Goal: Use online tool/utility

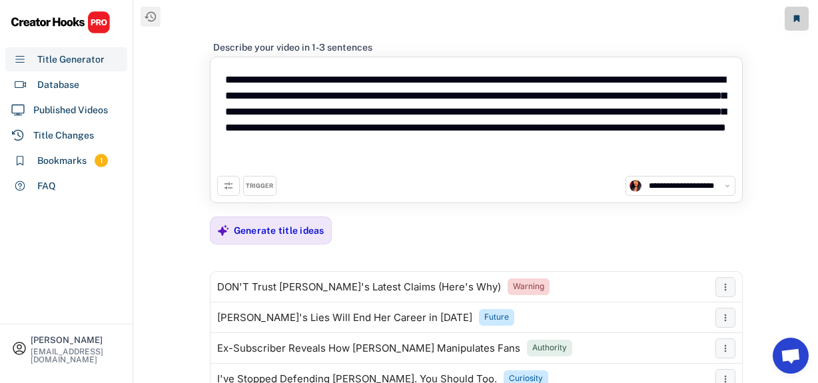
select select "**********"
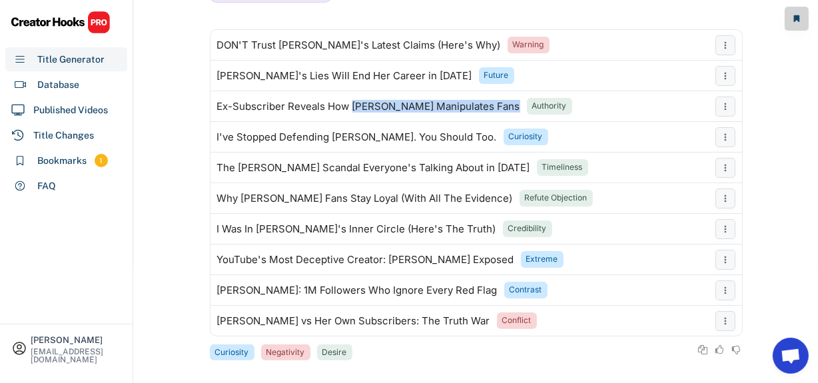
scroll to position [253, 0]
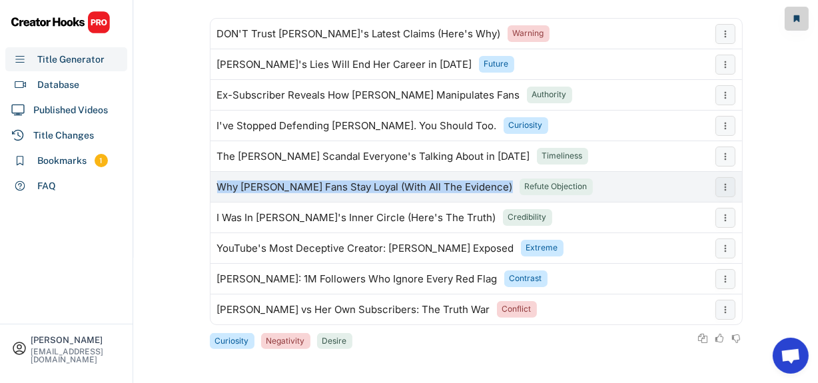
drag, startPoint x: 218, startPoint y: 188, endPoint x: 499, endPoint y: 183, distance: 281.7
click at [499, 183] on div "Why [PERSON_NAME] Fans Stay Loyal (With All The Evidence) Refute Objection" at bounding box center [459, 187] width 498 height 27
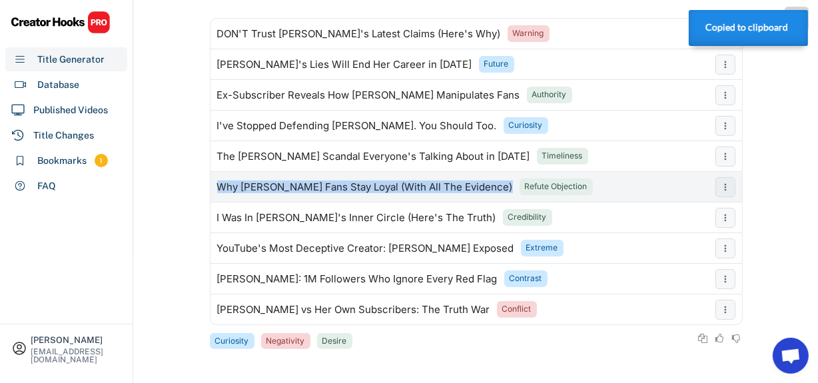
copy div "Why [PERSON_NAME] Fans Stay Loyal (With All The Evidence)"
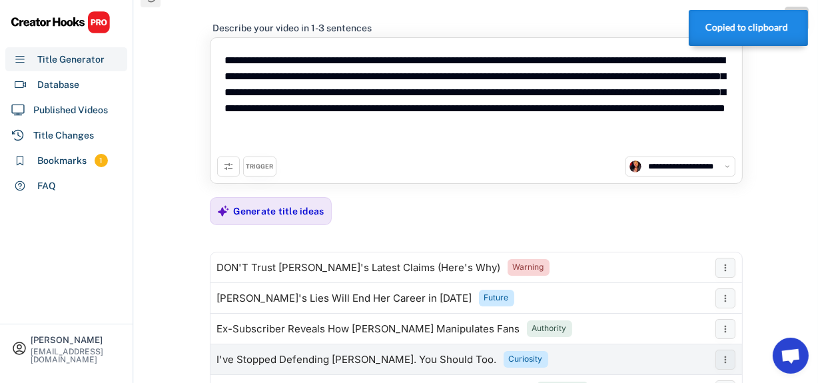
scroll to position [11, 0]
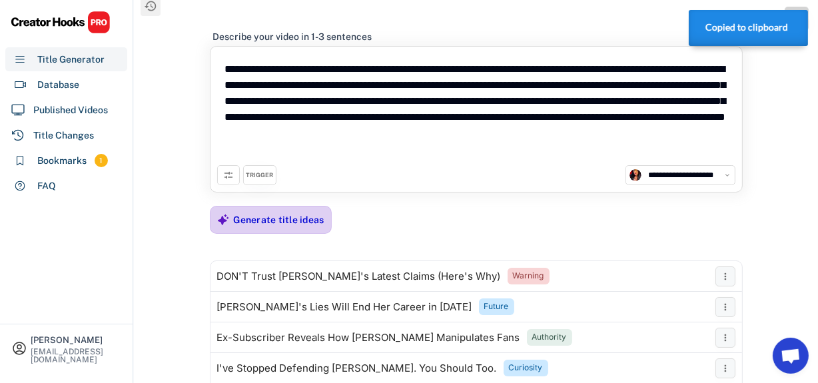
click at [278, 218] on div "Generate title ideas" at bounding box center [279, 220] width 91 height 12
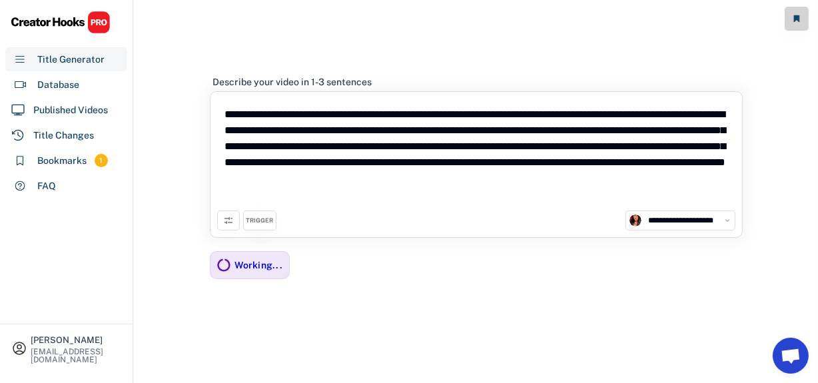
scroll to position [127, 0]
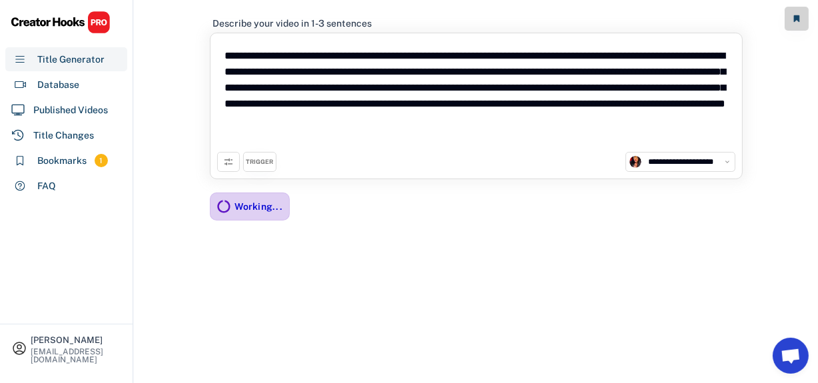
click at [239, 205] on div "Working..." at bounding box center [259, 206] width 48 height 12
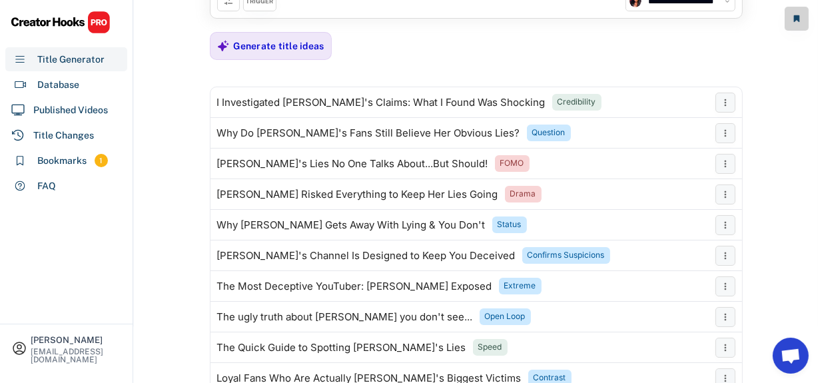
scroll to position [206, 0]
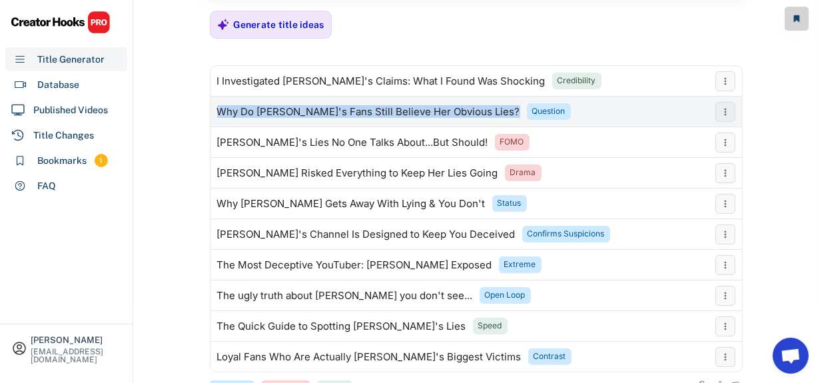
drag, startPoint x: 220, startPoint y: 114, endPoint x: 501, endPoint y: 117, distance: 281.7
click at [501, 117] on div "Why Do Dani Robotson's Fans Still Believe Her Obvious Lies? Question" at bounding box center [459, 112] width 498 height 27
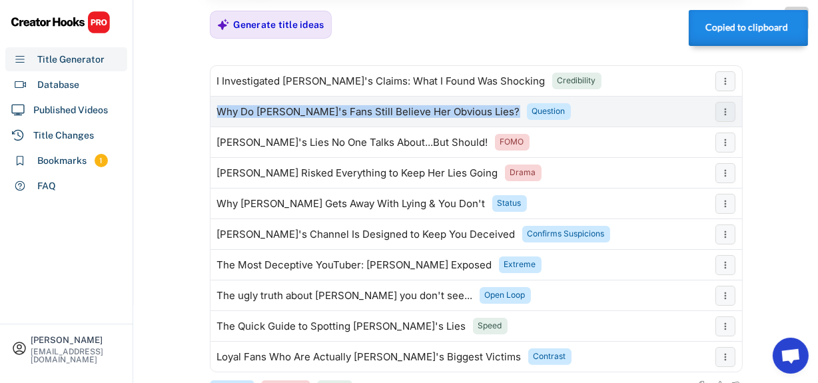
copy div "Why Do Dani Robotson's Fans Still Believe Her Obvious Lies?"
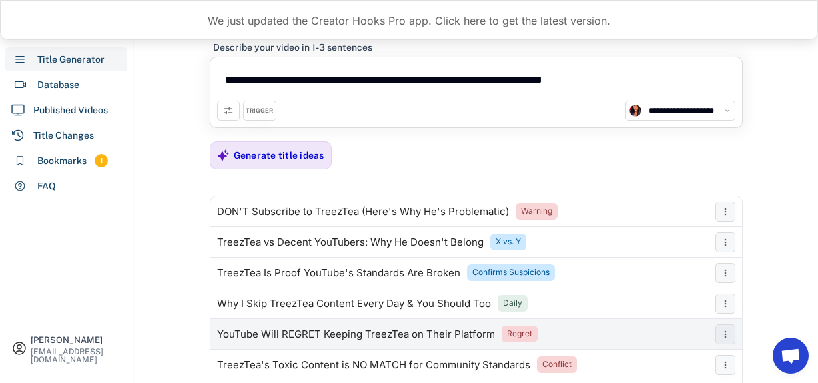
select select "**********"
